Goal: Task Accomplishment & Management: Complete application form

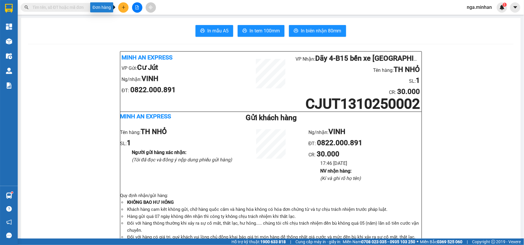
click at [124, 6] on icon "plus" at bounding box center [124, 7] width 4 height 4
drag, startPoint x: 145, startPoint y: 21, endPoint x: 160, endPoint y: 27, distance: 17.0
click at [160, 27] on div "Tạo đơn hàng" at bounding box center [144, 22] width 44 height 11
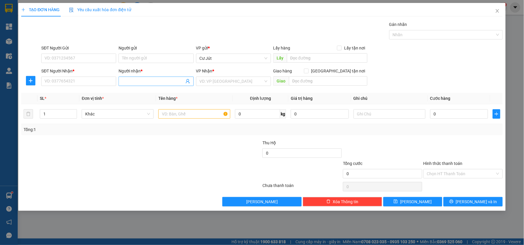
click at [164, 81] on input "Người nhận *" at bounding box center [153, 81] width 62 height 6
type input "c cần"
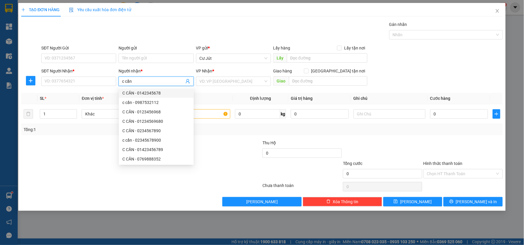
click at [147, 94] on div "C CẦN - 0142345678" at bounding box center [156, 93] width 68 height 6
type input "0142345678"
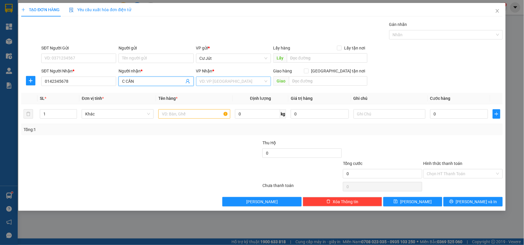
type input "C CẦN"
click at [229, 81] on input "search" at bounding box center [232, 81] width 64 height 9
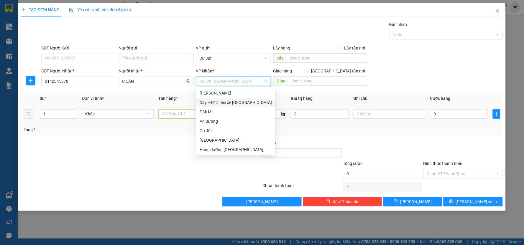
drag, startPoint x: 225, startPoint y: 104, endPoint x: 219, endPoint y: 105, distance: 6.2
click at [223, 104] on div "Dãy 4-B15 bến xe [GEOGRAPHIC_DATA]" at bounding box center [236, 102] width 72 height 6
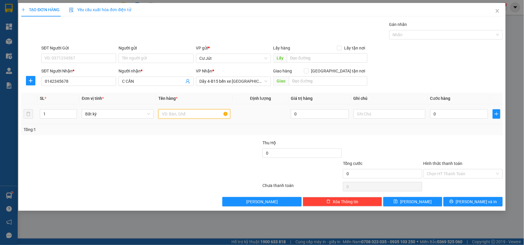
click at [179, 111] on input "text" at bounding box center [194, 113] width 72 height 9
type input "th"
type input "7"
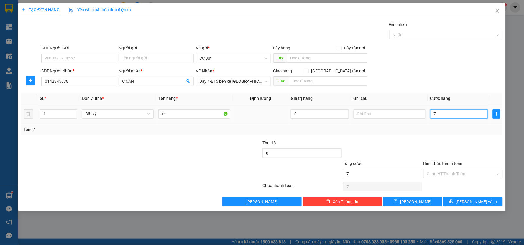
type input "70"
type input "70.000"
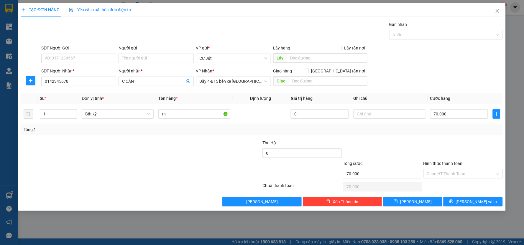
drag, startPoint x: 455, startPoint y: 171, endPoint x: 453, endPoint y: 181, distance: 10.3
click at [455, 171] on input "Hình thức thanh toán" at bounding box center [461, 174] width 68 height 9
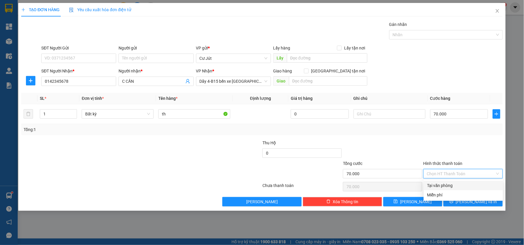
drag, startPoint x: 453, startPoint y: 182, endPoint x: 459, endPoint y: 196, distance: 15.4
click at [453, 183] on div "Tại văn phòng" at bounding box center [463, 185] width 79 height 9
type input "0"
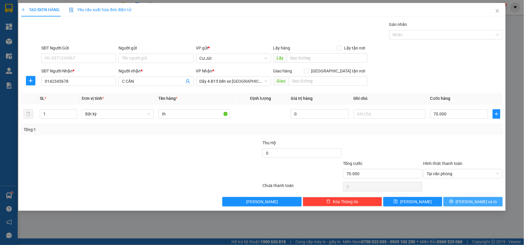
click at [468, 200] on button "[PERSON_NAME] và In" at bounding box center [473, 201] width 59 height 9
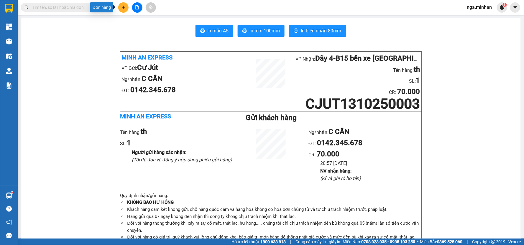
click at [123, 2] on button at bounding box center [123, 7] width 10 height 10
click at [152, 22] on div "Tạo đơn hàng" at bounding box center [147, 22] width 26 height 6
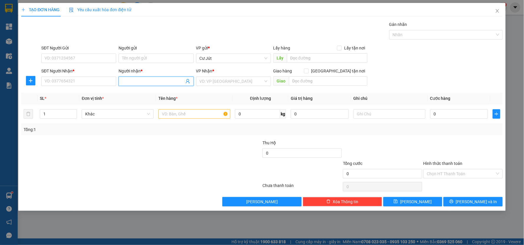
click at [145, 83] on input "Người nhận *" at bounding box center [153, 81] width 62 height 6
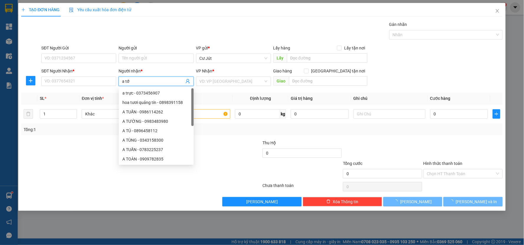
type input "a tới"
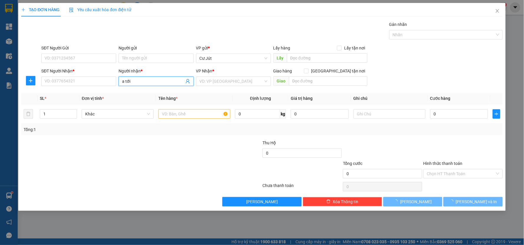
click at [146, 83] on input "a tới" at bounding box center [153, 81] width 62 height 6
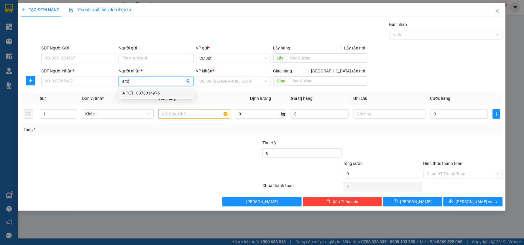
drag, startPoint x: 149, startPoint y: 91, endPoint x: 177, endPoint y: 92, distance: 28.1
click at [150, 91] on div "A TỚI - 0378014976" at bounding box center [156, 93] width 68 height 6
type input "0378014976"
type input "A TỚI"
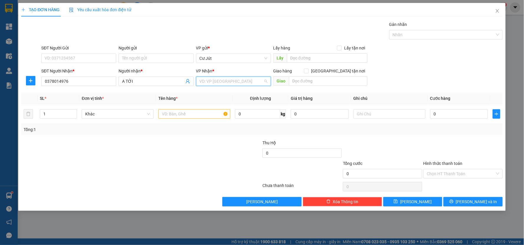
click at [234, 83] on input "search" at bounding box center [232, 81] width 64 height 9
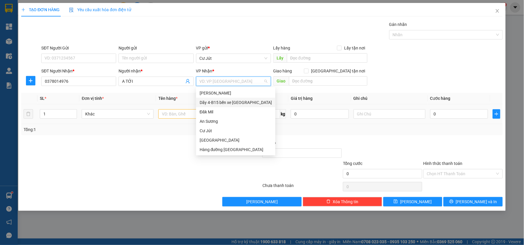
drag, startPoint x: 227, startPoint y: 102, endPoint x: 189, endPoint y: 115, distance: 40.5
click at [227, 103] on div "Dãy 4-B15 bến xe [GEOGRAPHIC_DATA]" at bounding box center [236, 102] width 72 height 6
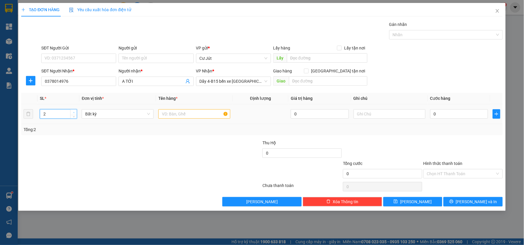
click at [74, 112] on icon "up" at bounding box center [74, 113] width 2 height 2
type input "4"
click at [74, 112] on icon "up" at bounding box center [74, 113] width 2 height 2
click at [176, 117] on input "text" at bounding box center [194, 113] width 72 height 9
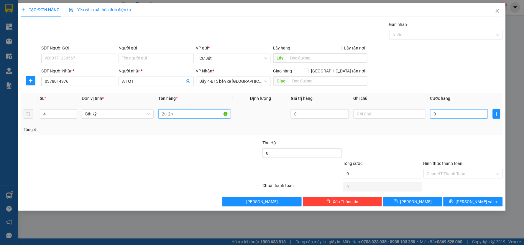
type input "2t+2n"
click at [463, 115] on input "0" at bounding box center [459, 113] width 58 height 9
type input "1"
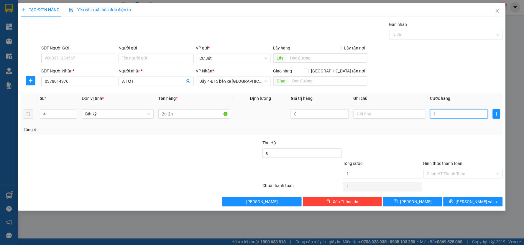
type input "18"
type input "180"
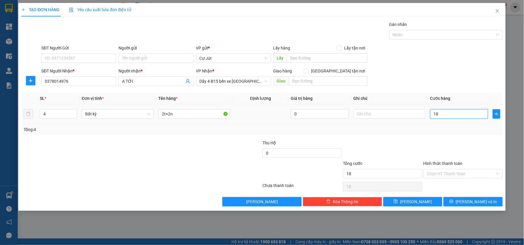
type input "180"
type input "180.000"
click at [420, 204] on button "[PERSON_NAME]" at bounding box center [413, 201] width 59 height 9
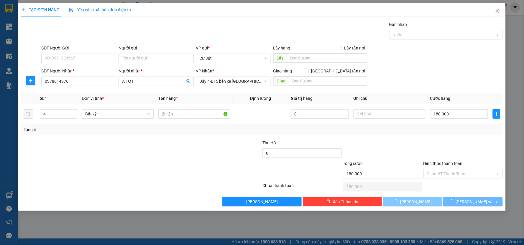
type input "1"
type input "0"
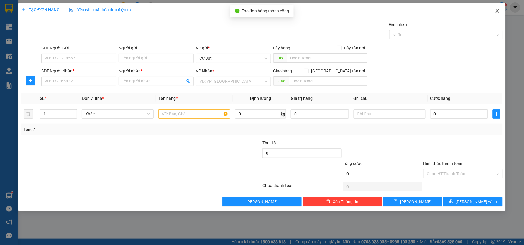
click at [499, 12] on span "Close" at bounding box center [497, 11] width 17 height 17
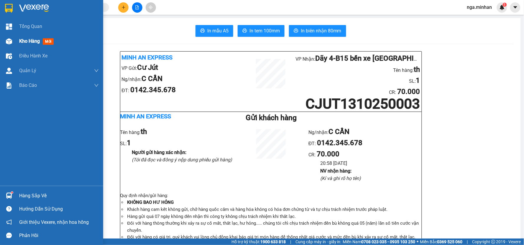
click at [10, 42] on img at bounding box center [9, 41] width 6 height 6
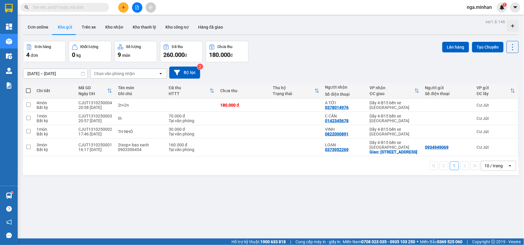
click at [29, 90] on span at bounding box center [28, 91] width 5 height 5
click at [28, 88] on input "checkbox" at bounding box center [28, 88] width 0 height 0
checkbox input "true"
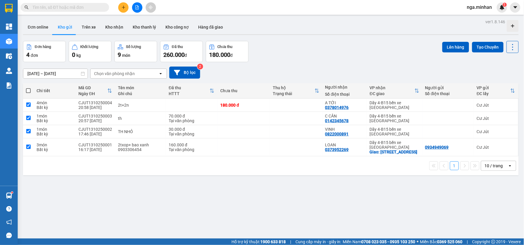
checkbox input "true"
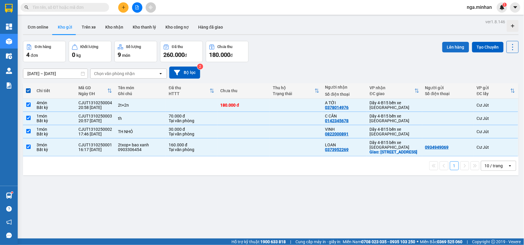
click at [453, 48] on button "Lên hàng" at bounding box center [456, 47] width 27 height 11
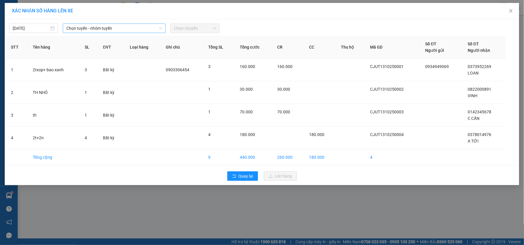
drag, startPoint x: 122, startPoint y: 29, endPoint x: 119, endPoint y: 30, distance: 3.2
click at [122, 30] on span "Chọn tuyến - nhóm tuyến" at bounding box center [114, 28] width 96 height 9
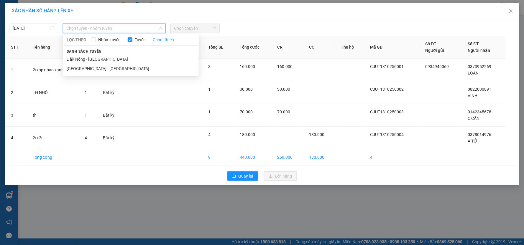
drag, startPoint x: 88, startPoint y: 58, endPoint x: 155, endPoint y: 45, distance: 69.1
click at [89, 58] on li "Đắk Nông - [GEOGRAPHIC_DATA]" at bounding box center [131, 59] width 136 height 9
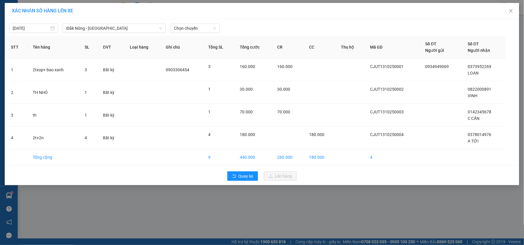
drag, startPoint x: 191, startPoint y: 23, endPoint x: 191, endPoint y: 37, distance: 13.6
click at [191, 24] on div "[DATE] [GEOGRAPHIC_DATA] - [GEOGRAPHIC_DATA] LỌC THEO Nhóm tuyến Tuyến Chọn tất…" at bounding box center [262, 27] width 512 height 12
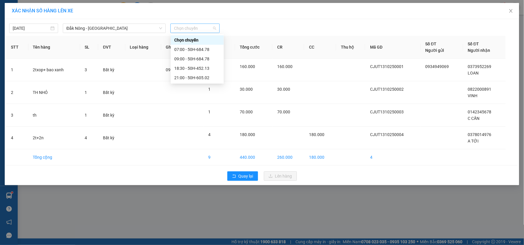
click at [207, 28] on span "Chọn chuyến" at bounding box center [195, 28] width 42 height 9
click at [199, 79] on div "21:00 - 50H-605.02" at bounding box center [197, 78] width 46 height 6
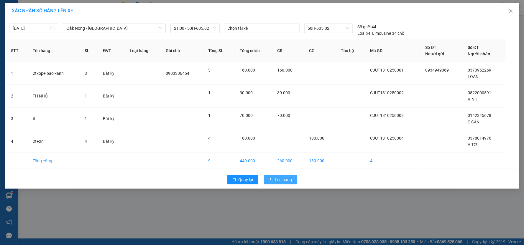
click at [276, 183] on span "Lên hàng" at bounding box center [283, 180] width 17 height 6
